Goal: Transaction & Acquisition: Purchase product/service

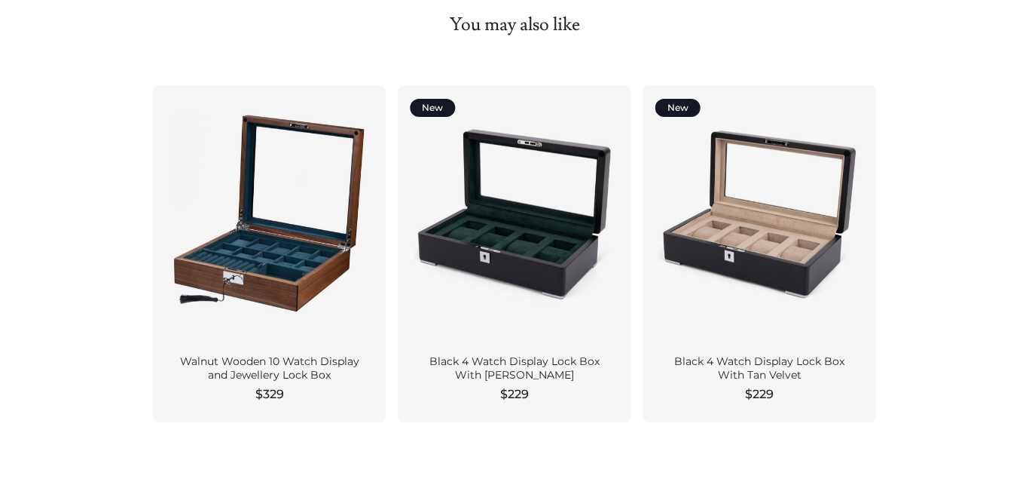
scroll to position [1368, 0]
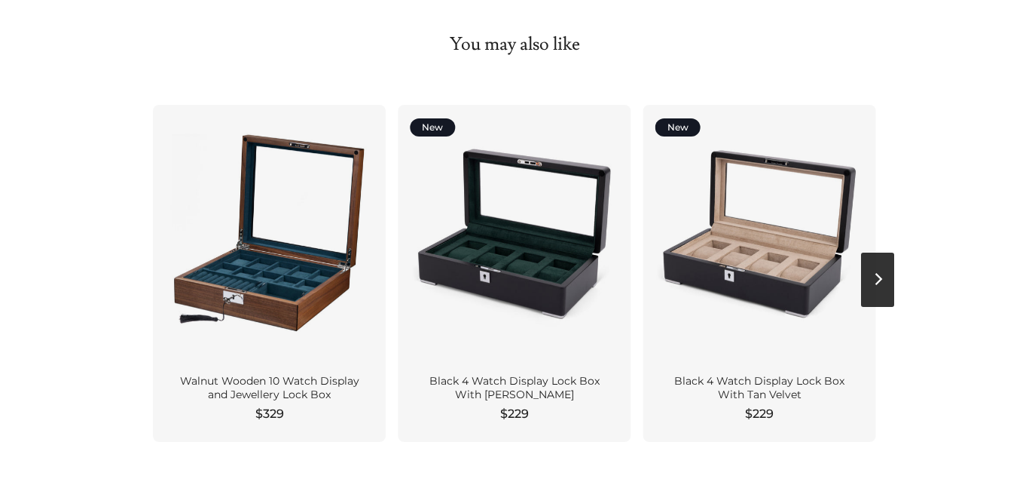
click at [873, 280] on button "Next" at bounding box center [877, 279] width 33 height 54
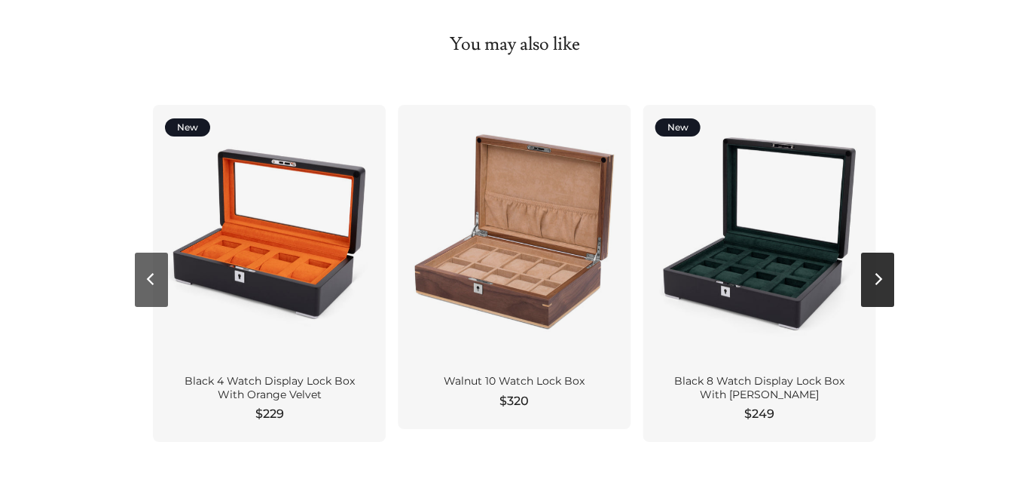
click at [882, 280] on button "Next" at bounding box center [877, 279] width 33 height 54
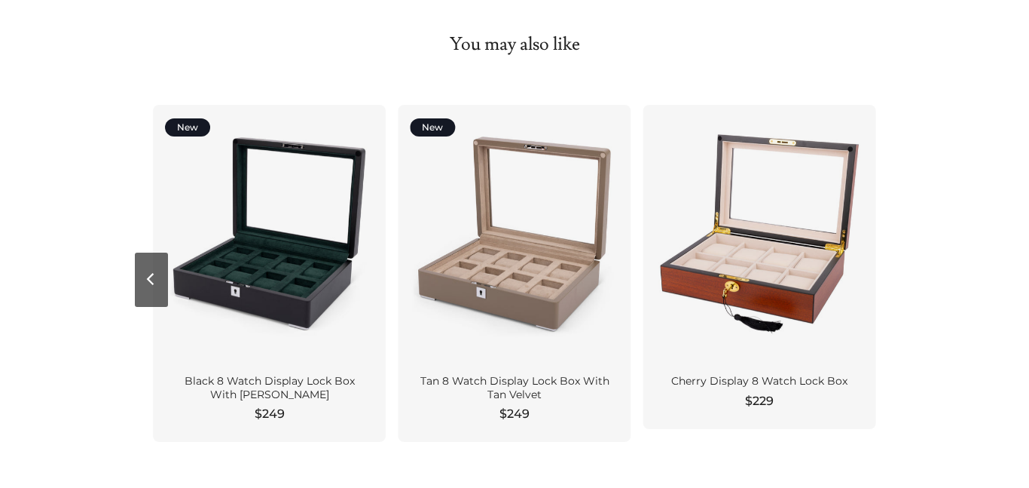
click at [882, 280] on div "Cherry Display 8 Watch Lock Box $229" at bounding box center [759, 267] width 245 height 324
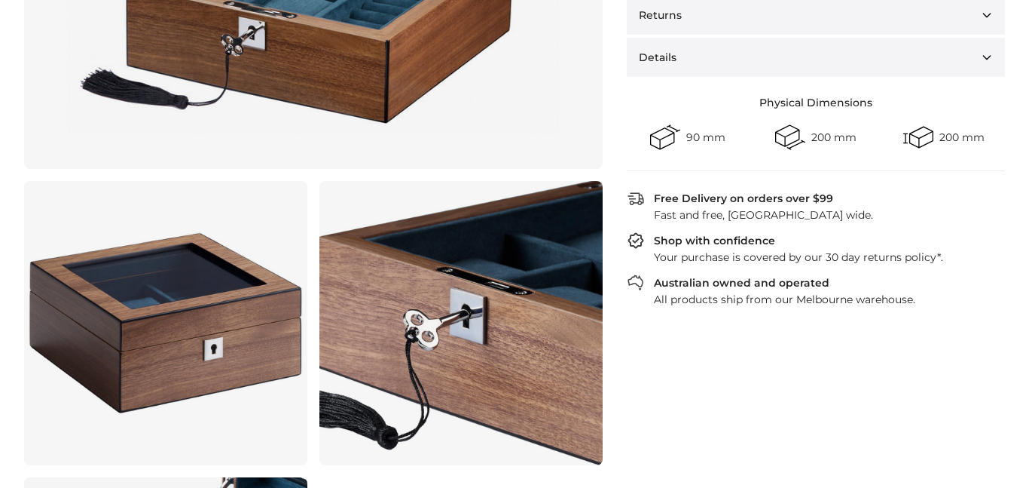
scroll to position [516, 0]
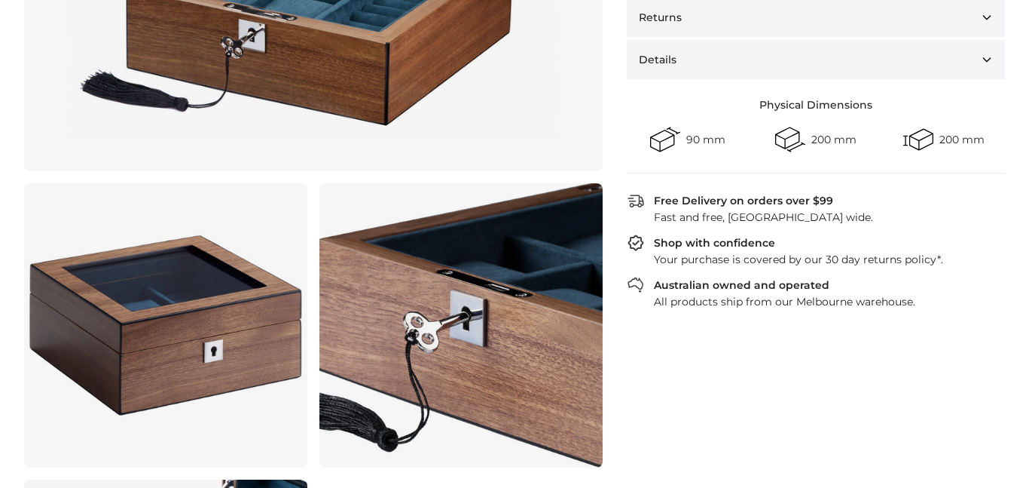
click at [294, 311] on link at bounding box center [165, 324] width 283 height 283
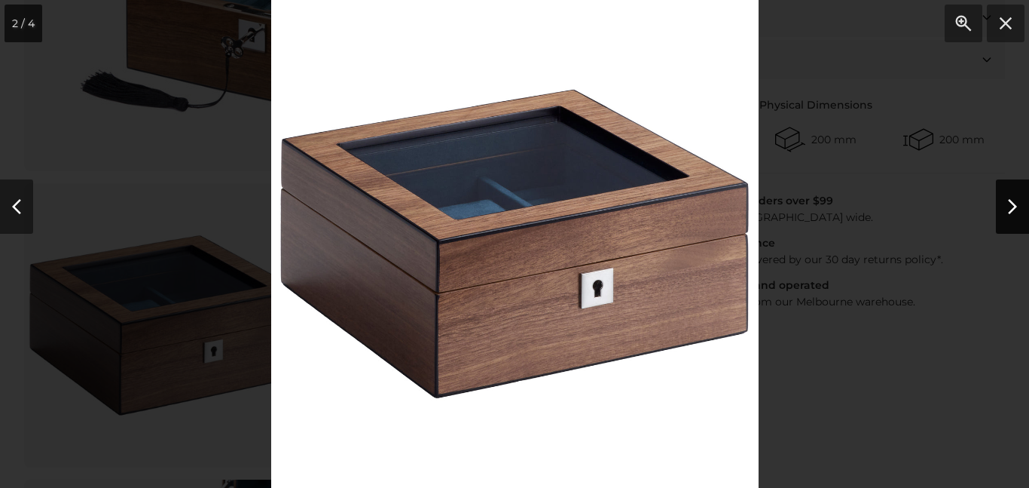
click at [1004, 205] on button "Next" at bounding box center [1012, 206] width 33 height 54
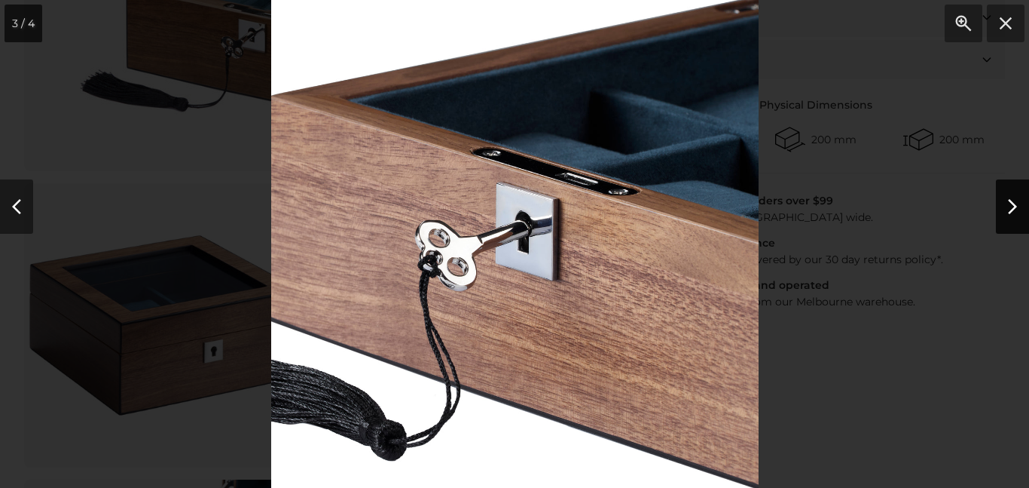
click at [1004, 205] on button "Next" at bounding box center [1012, 206] width 33 height 54
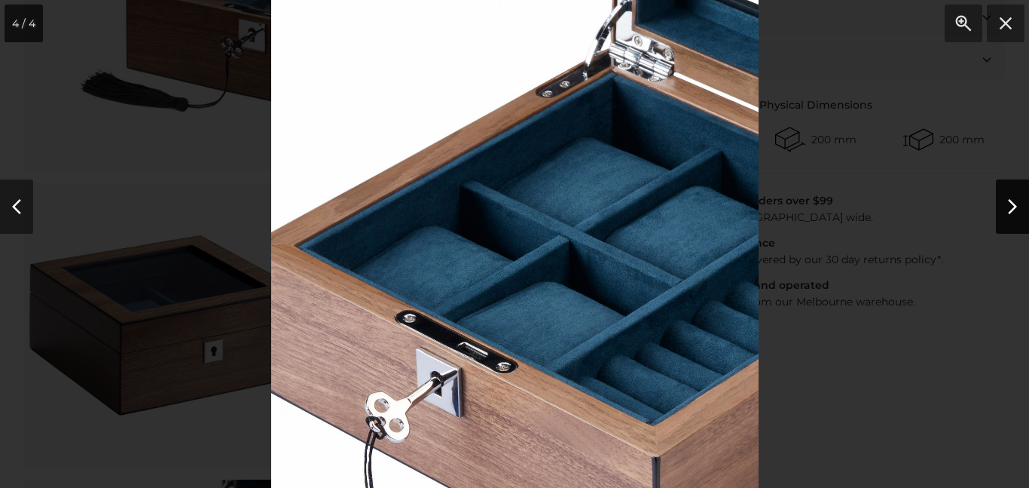
click at [1004, 205] on button "Next" at bounding box center [1012, 206] width 33 height 54
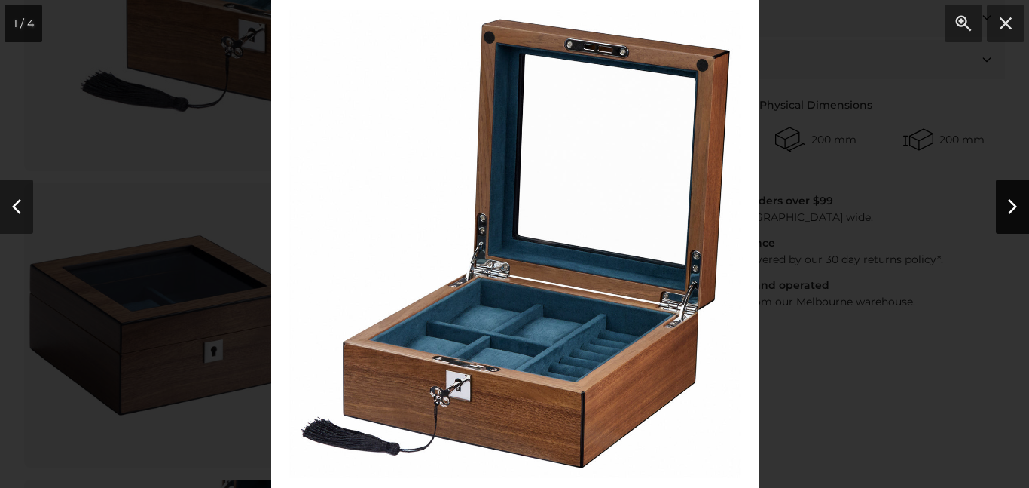
click at [1004, 205] on button "Next" at bounding box center [1012, 206] width 33 height 54
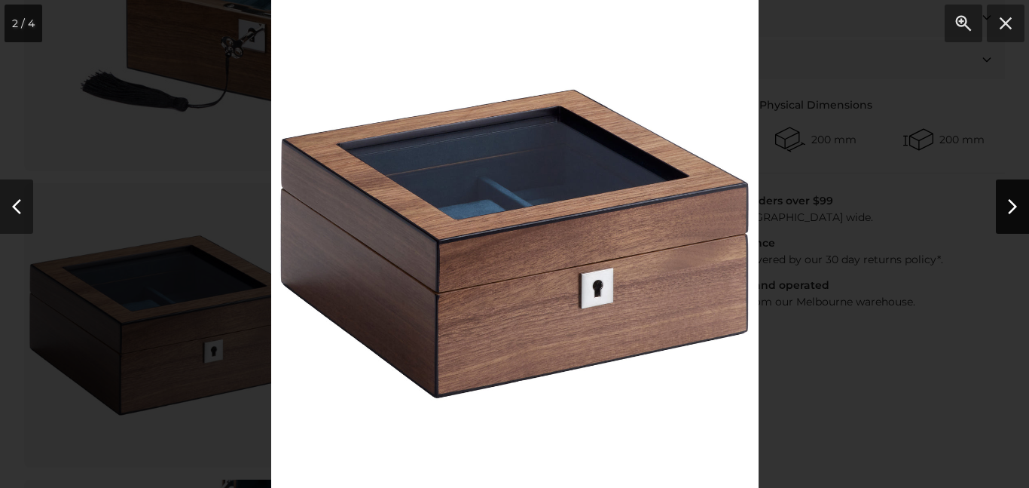
click at [1004, 205] on button "Next" at bounding box center [1012, 206] width 33 height 54
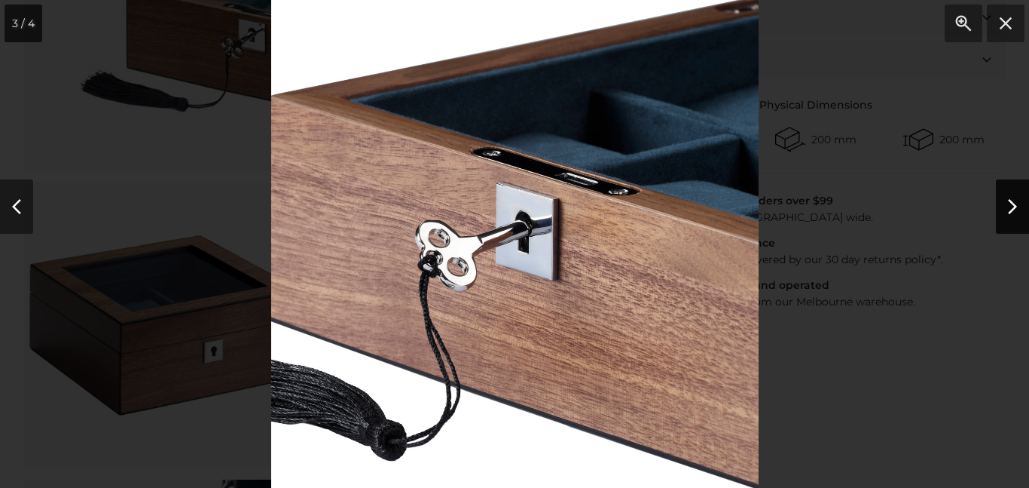
click at [1004, 205] on button "Next" at bounding box center [1012, 206] width 33 height 54
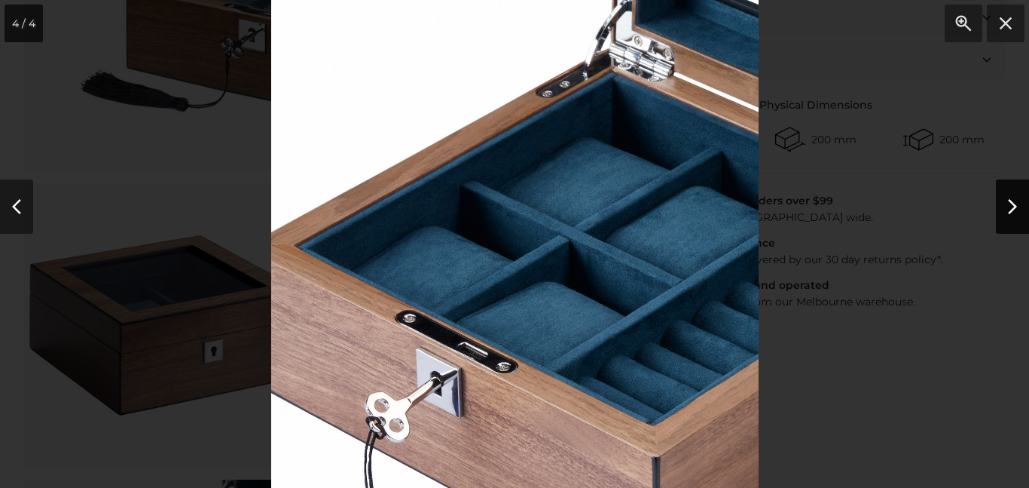
click at [1004, 205] on button "Next" at bounding box center [1012, 206] width 33 height 54
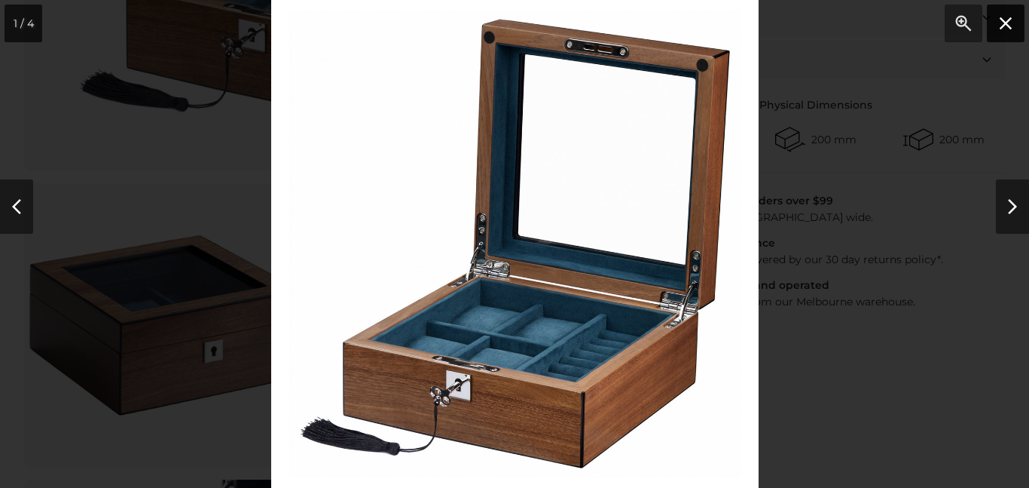
click at [1010, 30] on button "Close" at bounding box center [1006, 24] width 38 height 38
